Goal: Check status: Check status

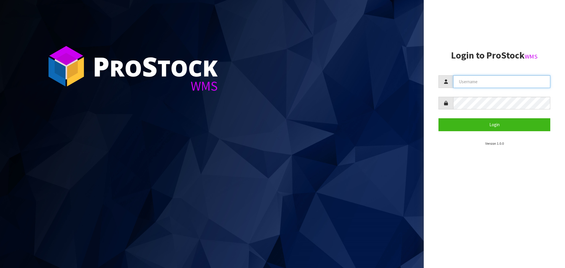
click at [462, 82] on input "text" at bounding box center [501, 81] width 97 height 13
type input "[EMAIL_ADDRESS][DOMAIN_NAME]"
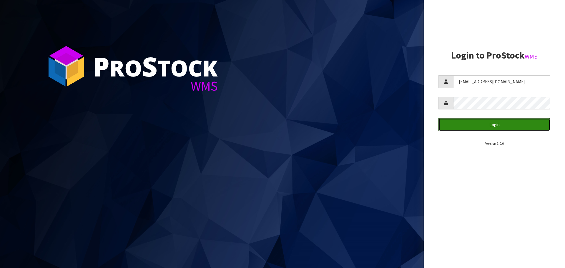
drag, startPoint x: 472, startPoint y: 126, endPoint x: 479, endPoint y: 154, distance: 28.0
click at [473, 126] on button "Login" at bounding box center [494, 124] width 112 height 13
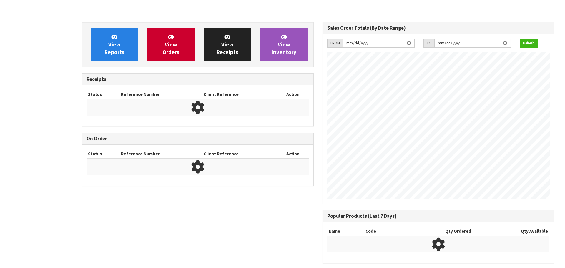
scroll to position [339, 240]
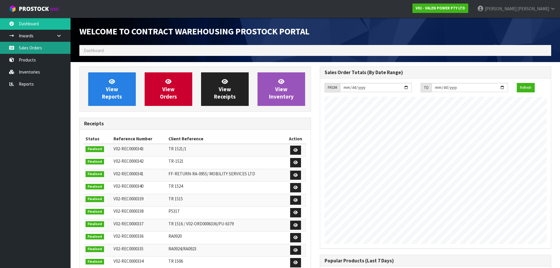
drag, startPoint x: 31, startPoint y: 44, endPoint x: 74, endPoint y: 52, distance: 44.1
click at [31, 44] on link "Sales Orders" at bounding box center [35, 48] width 71 height 12
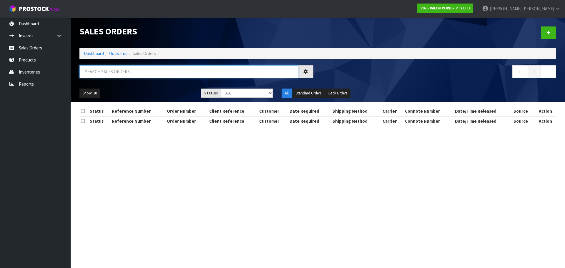
click at [106, 70] on input "text" at bounding box center [188, 71] width 218 height 13
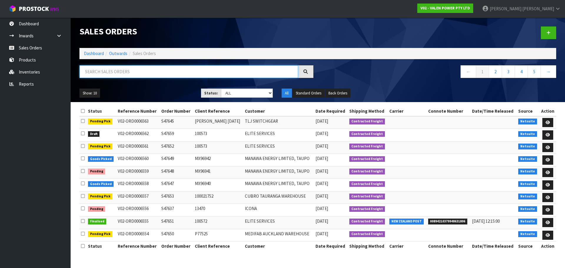
paste input "S47644"
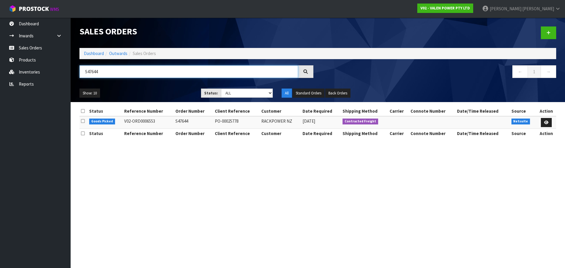
type input "S47644"
